Goal: Transaction & Acquisition: Purchase product/service

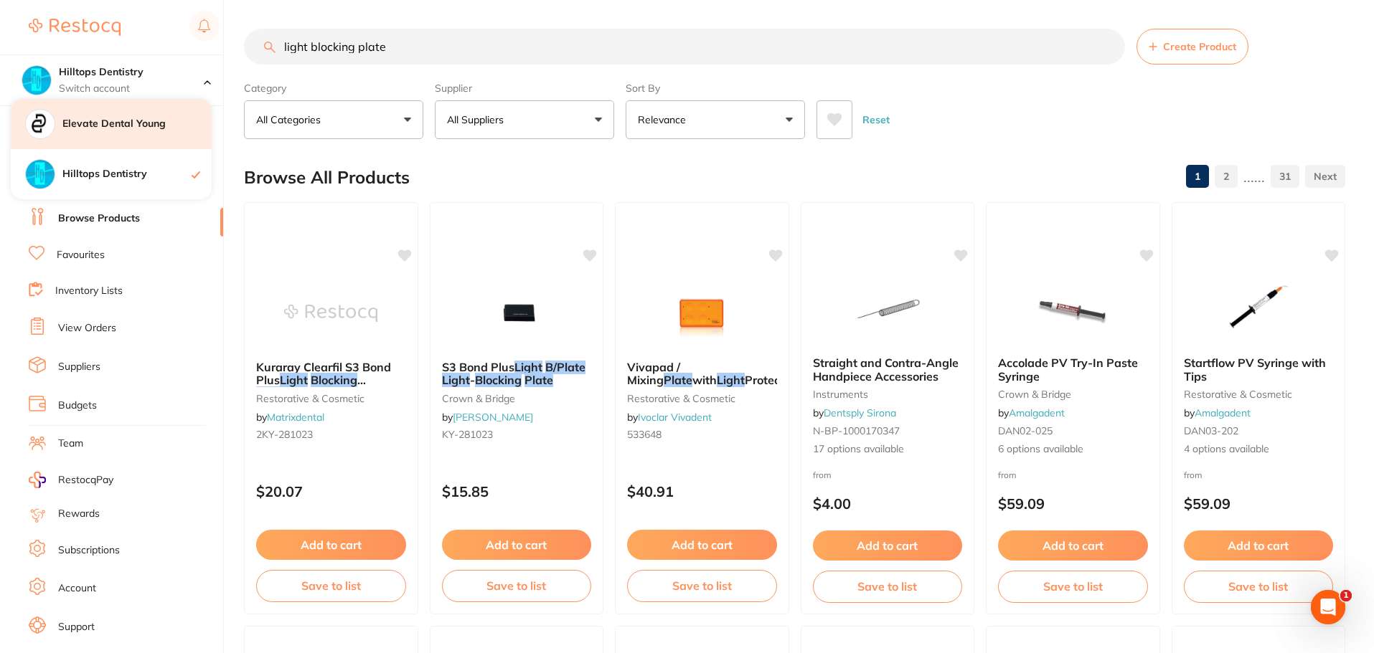
click at [159, 136] on div "Elevate Dental Young" at bounding box center [111, 124] width 201 height 50
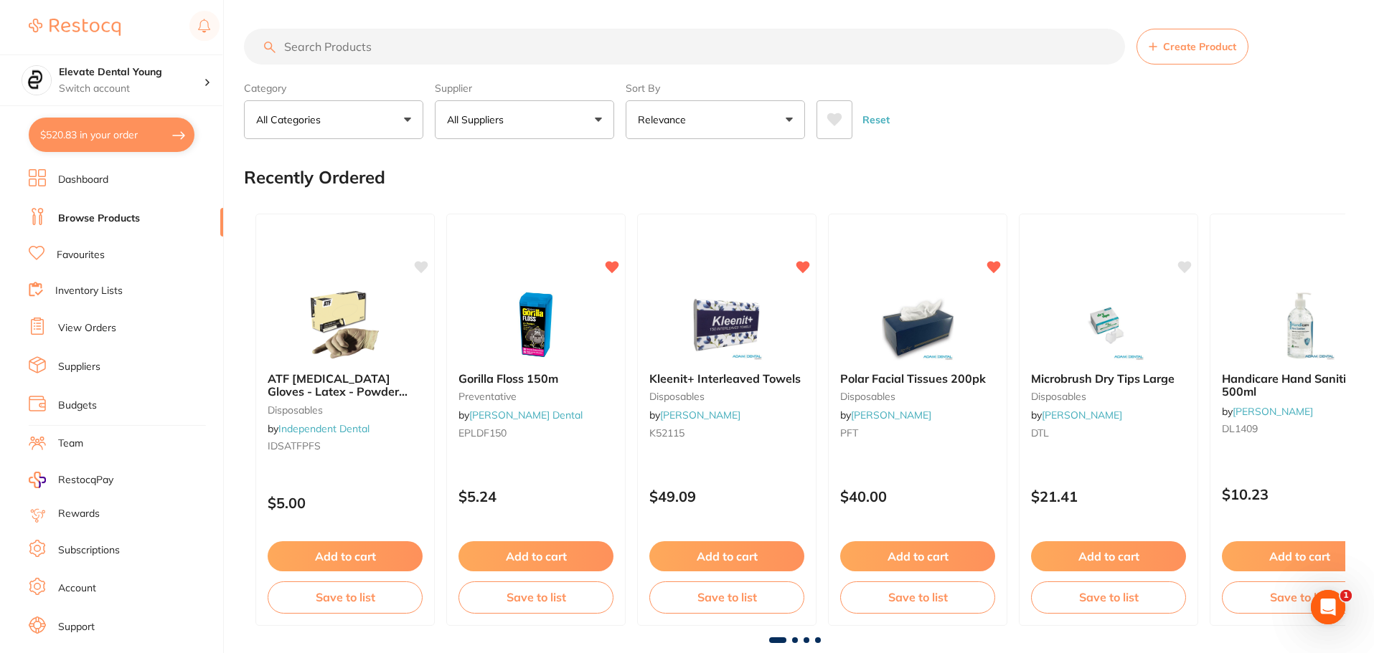
click at [318, 45] on input "search" at bounding box center [684, 47] width 881 height 36
type input "flow tips"
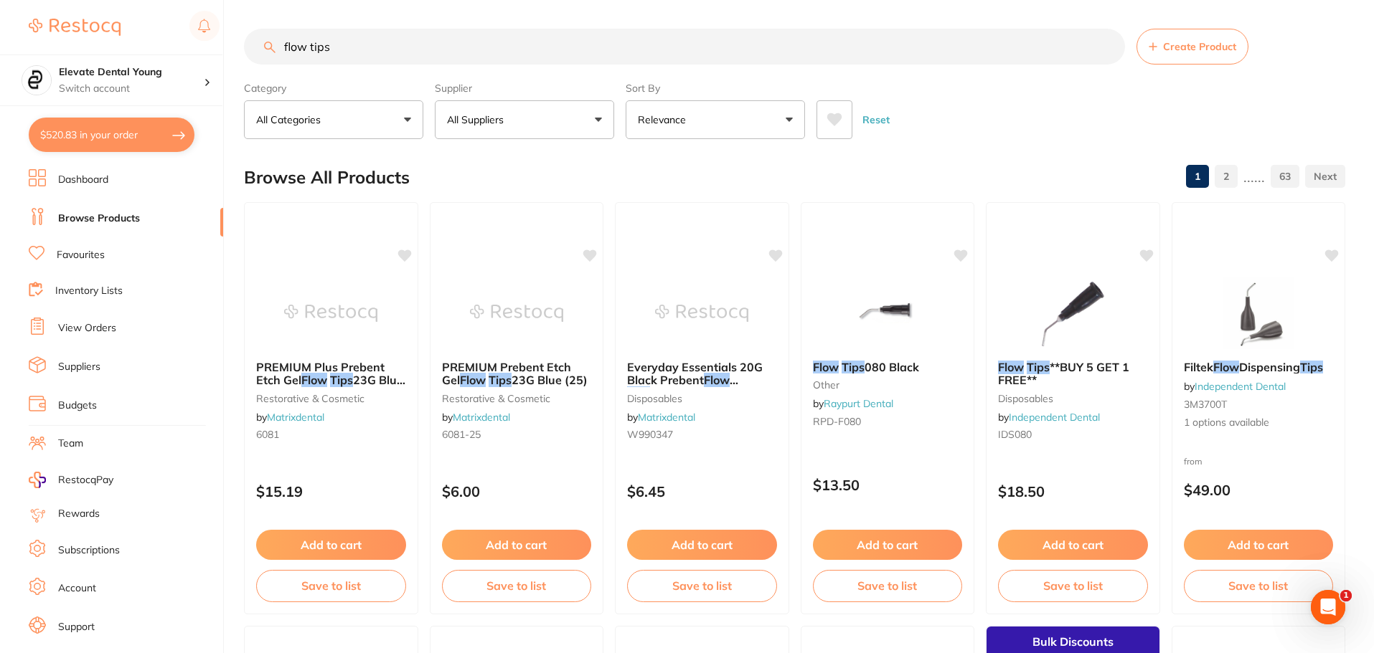
click at [582, 119] on button "All Suppliers" at bounding box center [524, 119] width 179 height 39
type input "orig"
click at [541, 250] on p "Origin Dental" at bounding box center [521, 243] width 71 height 13
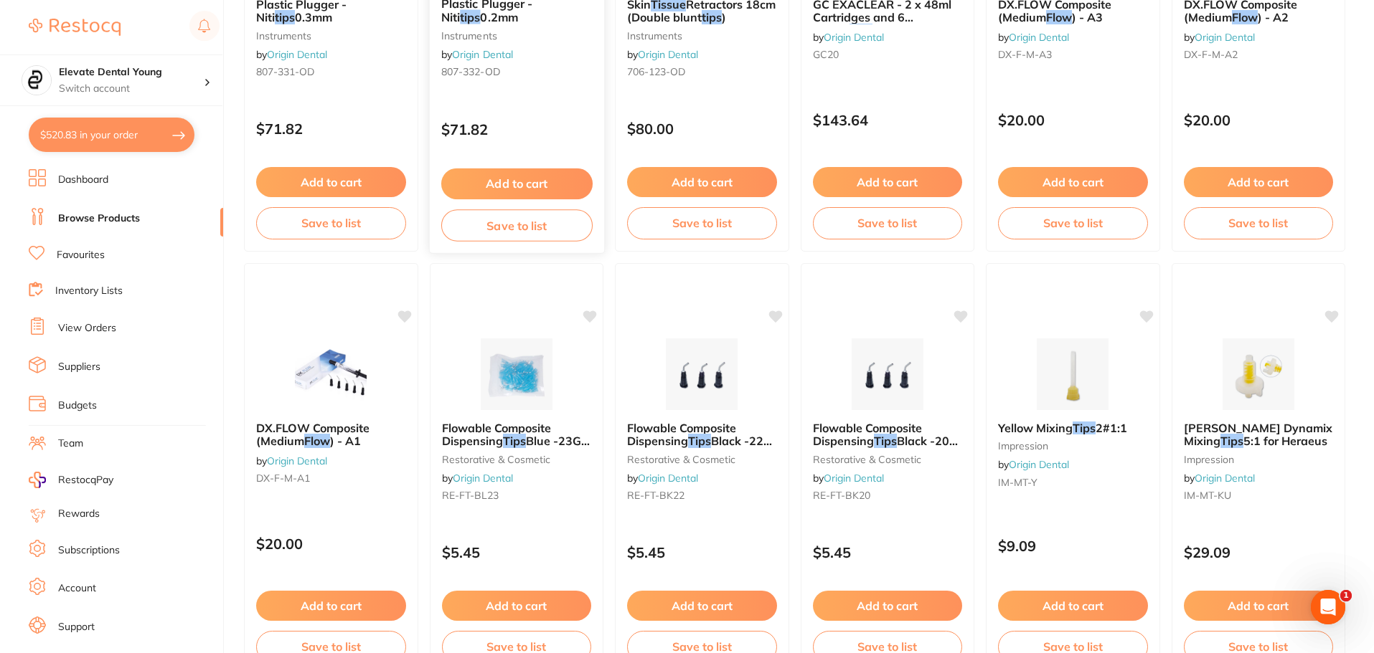
scroll to position [430, 0]
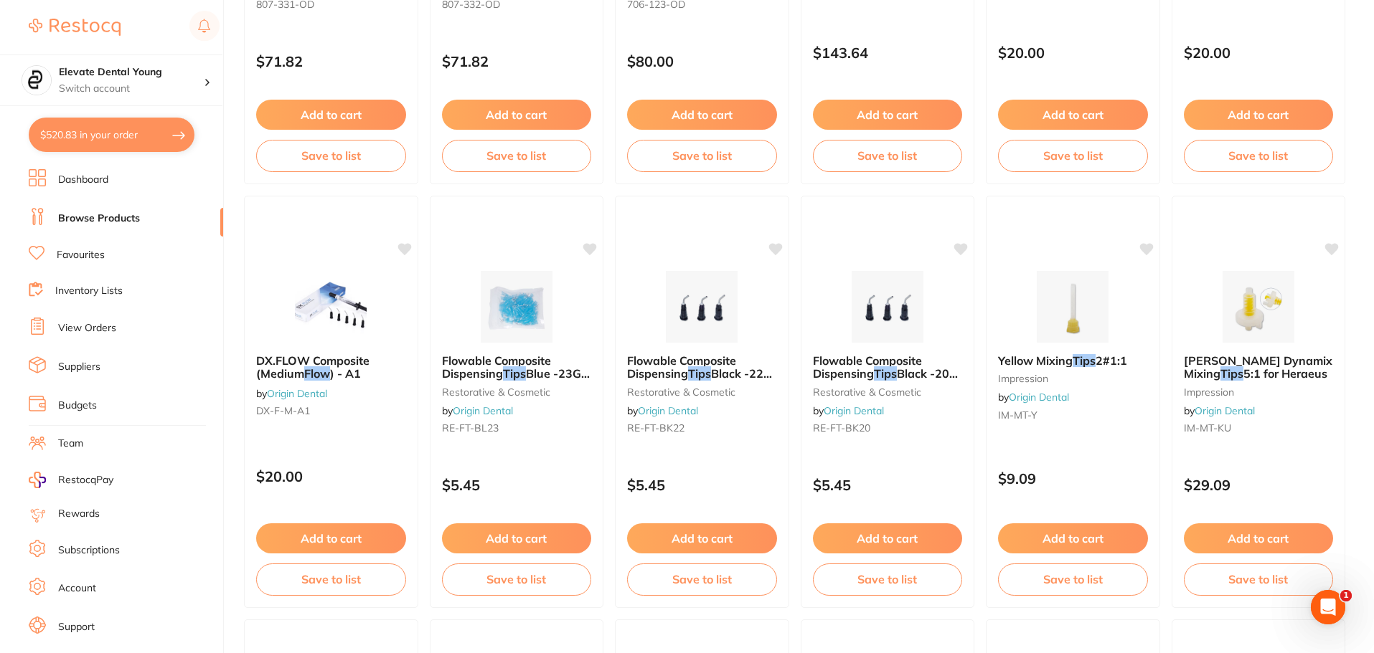
click at [704, 539] on button "Add to cart" at bounding box center [702, 539] width 150 height 30
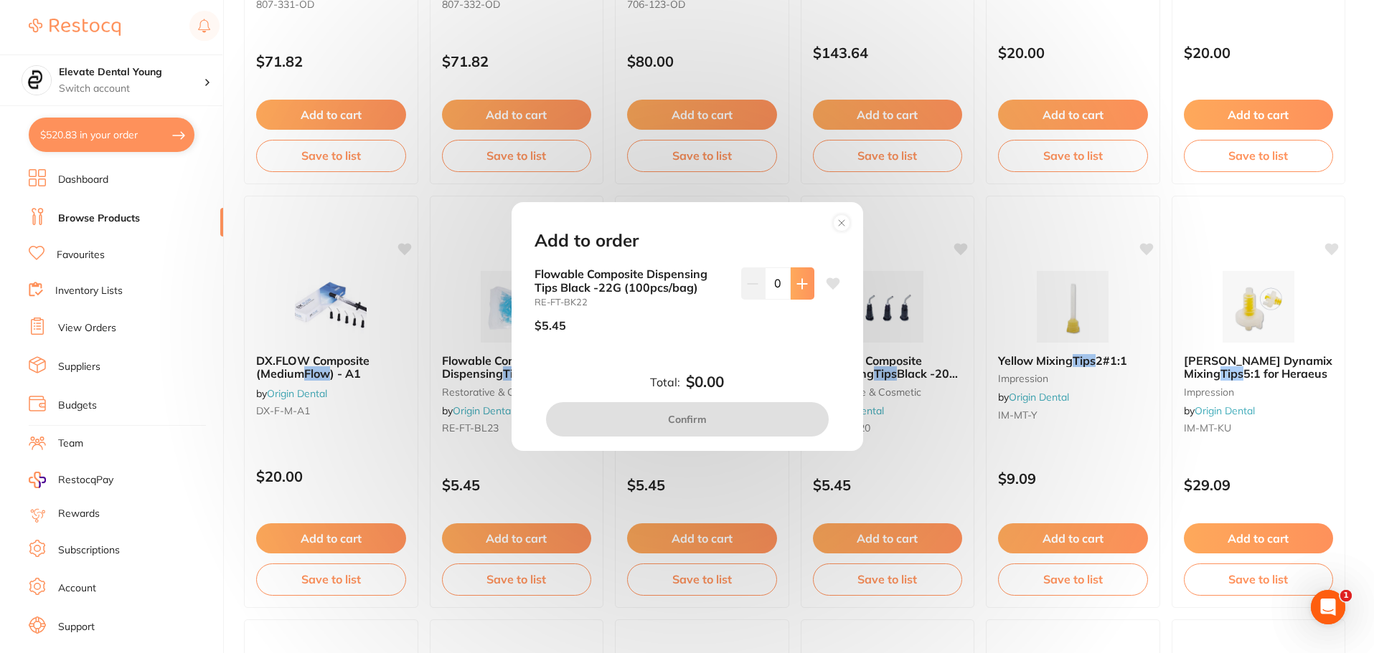
scroll to position [0, 0]
click at [804, 289] on button at bounding box center [802, 284] width 24 height 32
click at [803, 289] on icon at bounding box center [801, 283] width 11 height 11
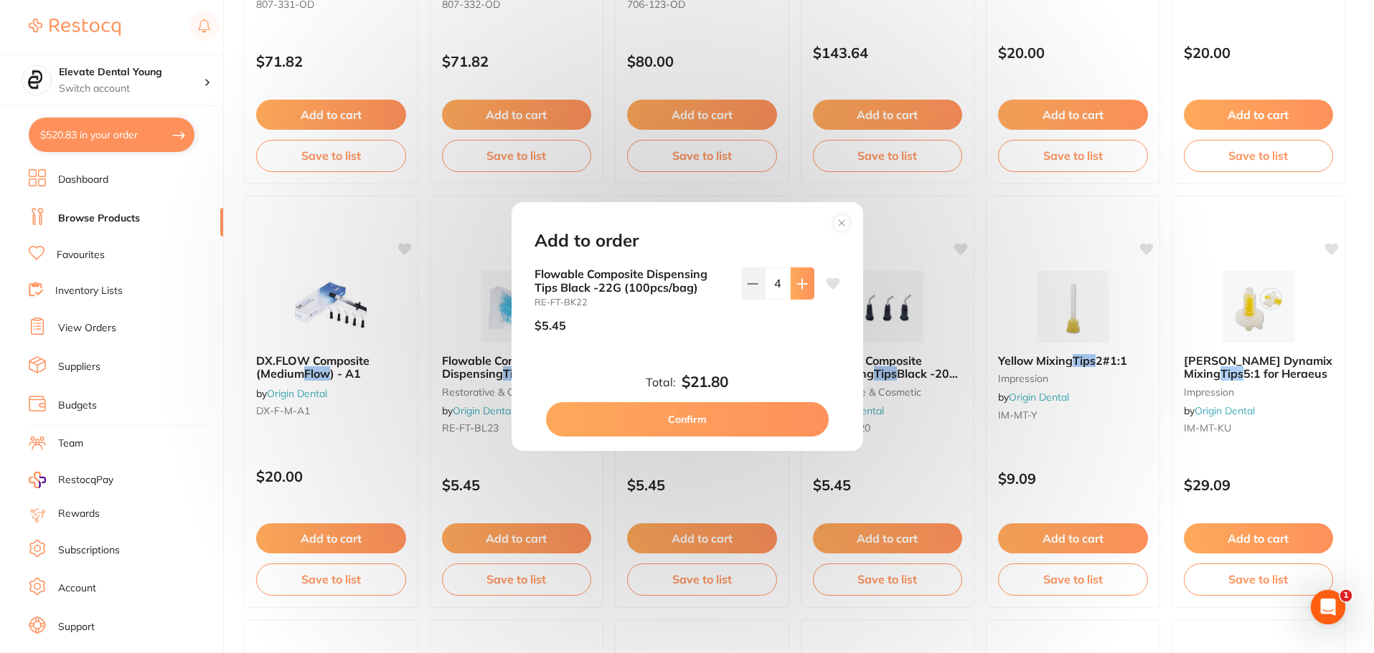
click at [803, 289] on icon at bounding box center [801, 283] width 11 height 11
type input "5"
click at [694, 402] on button "Confirm" at bounding box center [687, 419] width 283 height 34
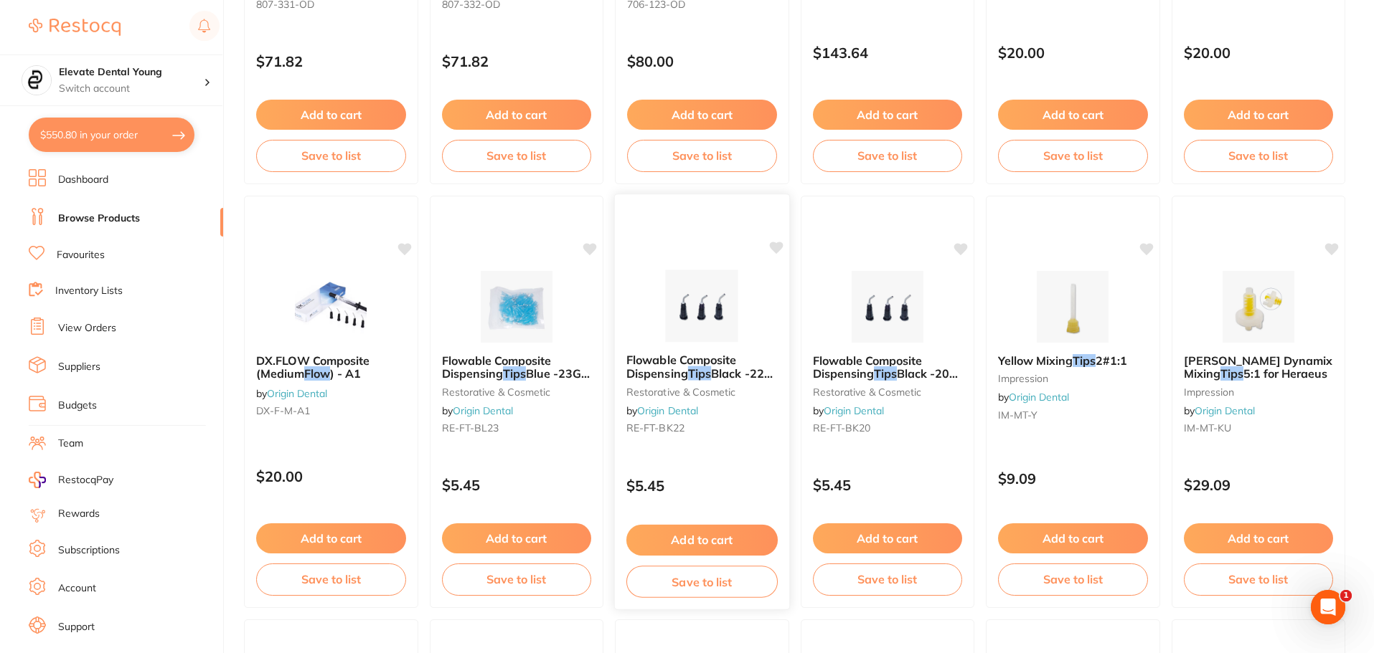
scroll to position [1002, 0]
